Goal: Transaction & Acquisition: Purchase product/service

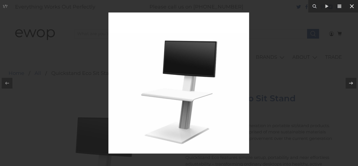
click at [350, 4] on icon at bounding box center [351, 6] width 7 height 7
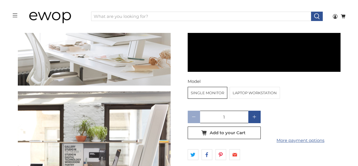
scroll to position [622, 0]
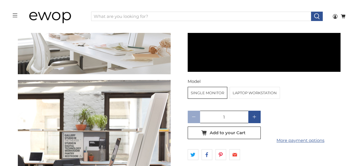
click at [249, 94] on label "Laptop Workstation" at bounding box center [255, 92] width 50 height 11
click at [0, 0] on input "Laptop Workstation" at bounding box center [0, 0] width 0 height 0
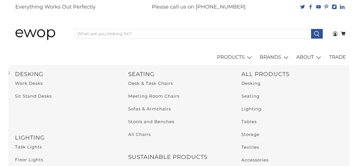
click at [165, 52] on div "PRODUCTS Seating Desking Tables Storage Lighting Screens & Booths Accessories O…" at bounding box center [179, 57] width 340 height 16
click at [109, 49] on div "menu [GEOGRAPHIC_DATA] Login 0 Cart Shopping Cart 0 Your Cart is Empty Continue…" at bounding box center [179, 31] width 340 height 35
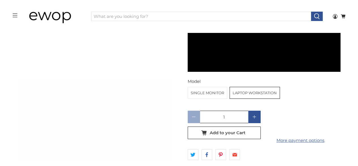
scroll to position [385, 0]
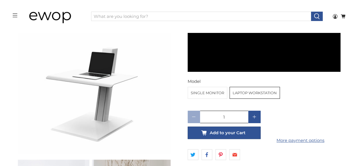
click at [225, 128] on icon "button" at bounding box center [224, 132] width 9 height 9
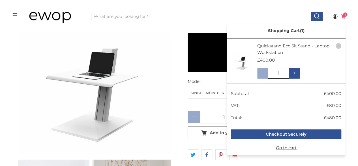
click at [344, 15] on span "1" at bounding box center [345, 14] width 4 height 4
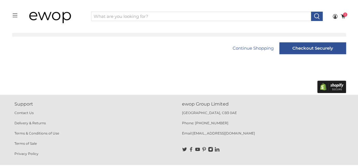
scroll to position [170, 0]
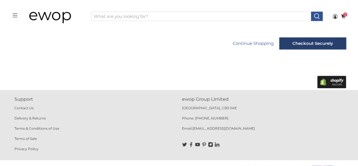
click at [290, 43] on input "Checkout Securely" at bounding box center [312, 43] width 67 height 12
